Goal: Task Accomplishment & Management: Manage account settings

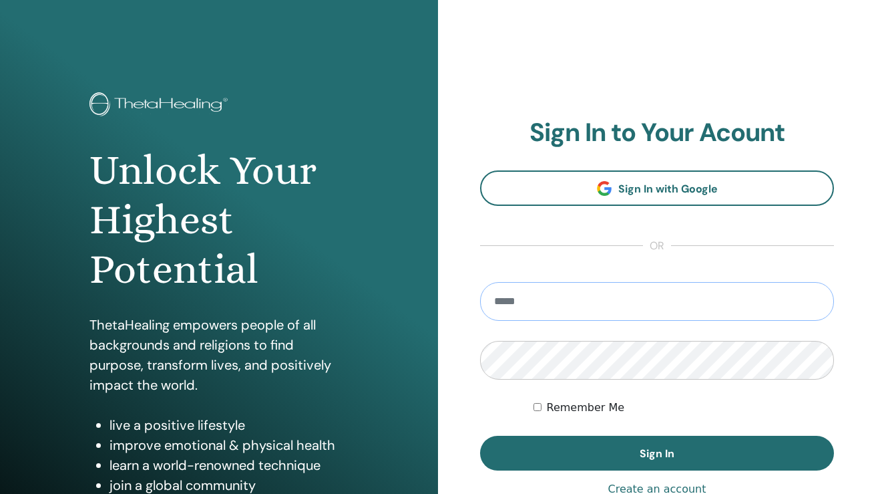
type input "**********"
click at [657, 453] on button "Sign In" at bounding box center [657, 453] width 354 height 35
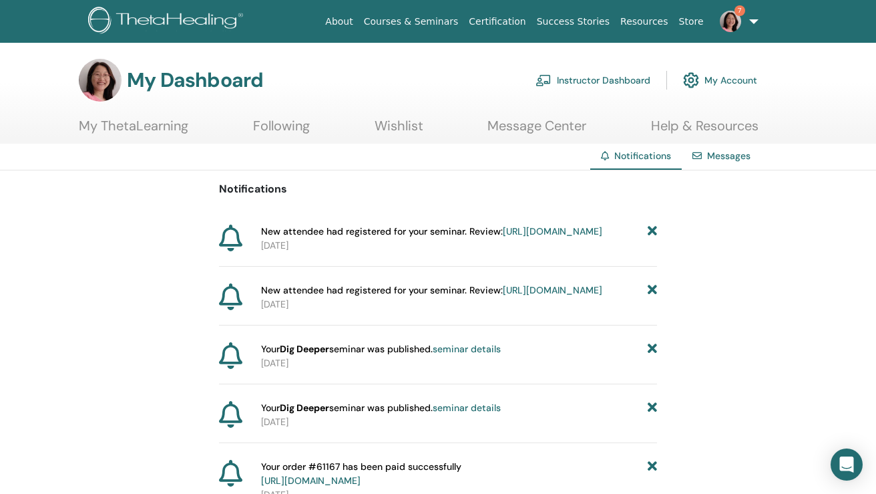
click at [544, 253] on p "2025-08-25" at bounding box center [459, 245] width 396 height 14
click at [547, 237] on link "https://member.thetahealing.com/instructor/seminar/375505/attendees" at bounding box center [553, 231] width 100 height 12
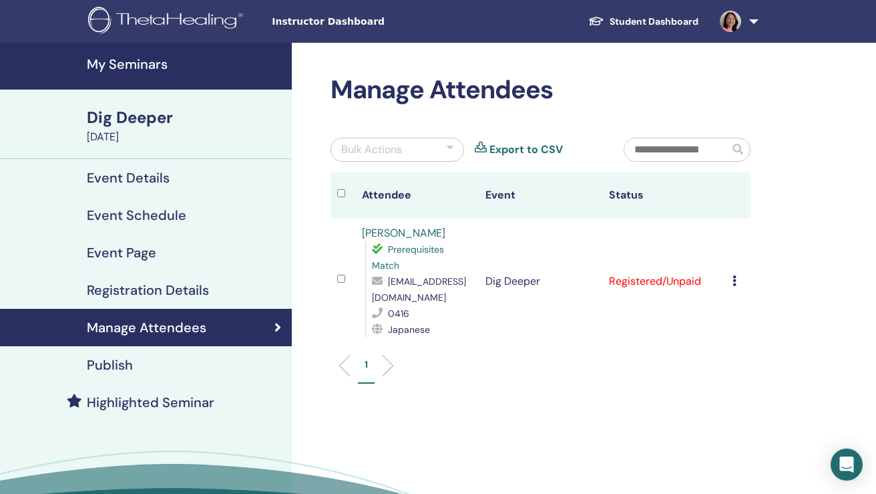
click at [176, 291] on h4 "Registration Details" at bounding box center [148, 290] width 122 height 16
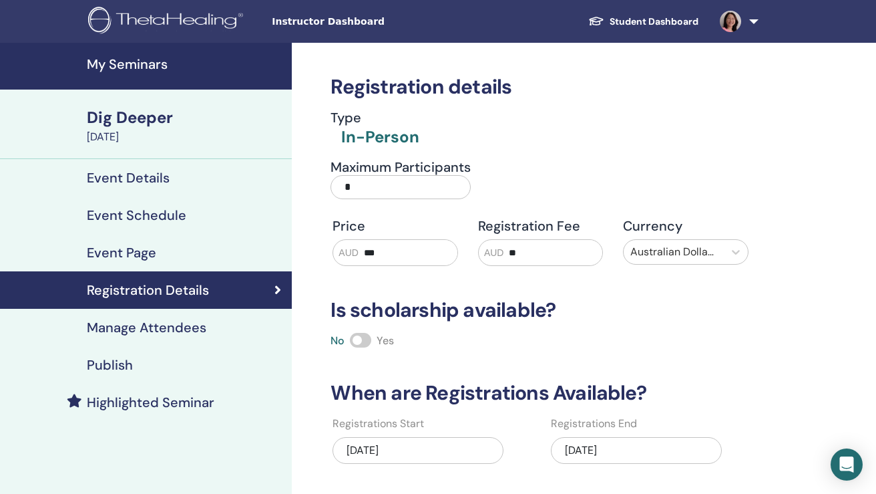
click at [170, 323] on h4 "Manage Attendees" at bounding box center [147, 327] width 120 height 16
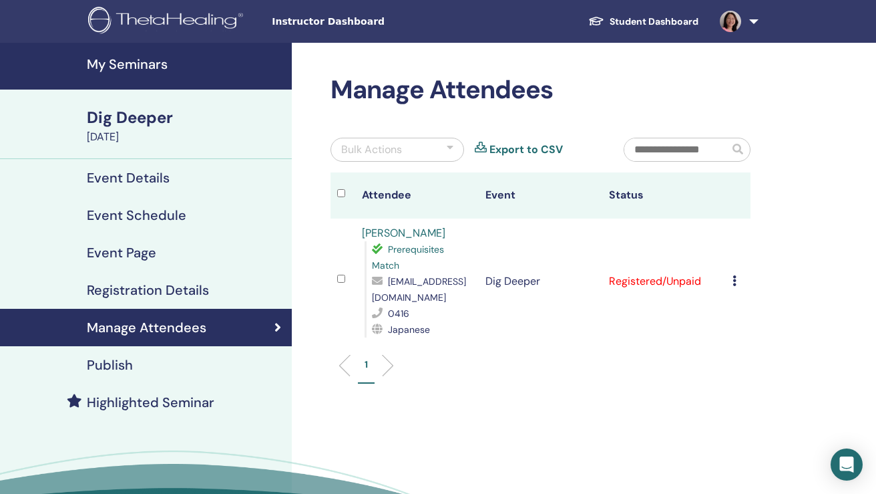
click at [148, 56] on h4 "My Seminars" at bounding box center [185, 64] width 197 height 16
